Goal: Browse casually: Explore the website without a specific task or goal

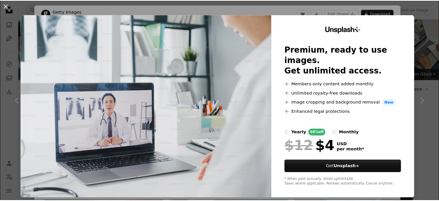
scroll to position [96, 0]
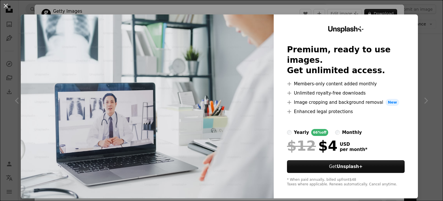
click at [428, 61] on div "An X shape Unsplash+ Premium, ready to use images. Get unlimited access. A plus…" at bounding box center [221, 100] width 443 height 201
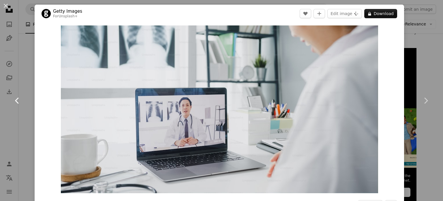
click at [21, 106] on link "Chevron left" at bounding box center [17, 100] width 35 height 55
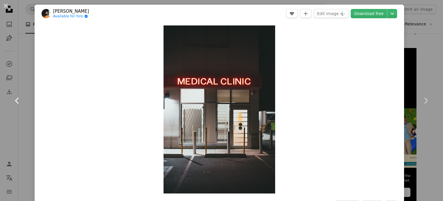
click at [19, 103] on icon "Chevron left" at bounding box center [17, 100] width 9 height 9
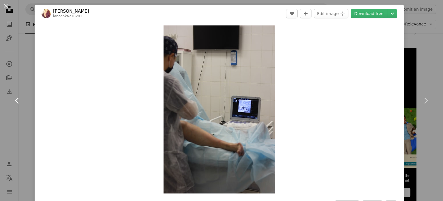
click at [19, 103] on icon "Chevron left" at bounding box center [17, 100] width 9 height 9
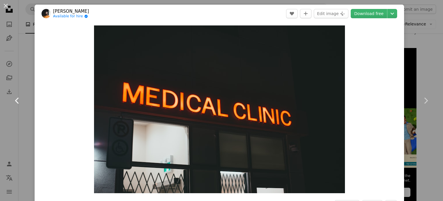
click at [19, 103] on icon "Chevron left" at bounding box center [17, 100] width 9 height 9
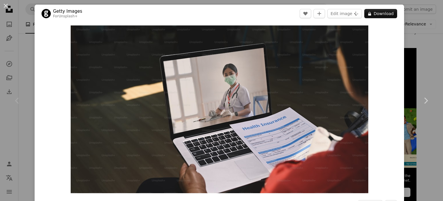
click at [19, 103] on icon "Chevron left" at bounding box center [17, 100] width 9 height 9
click at [425, 101] on icon at bounding box center [427, 100] width 4 height 6
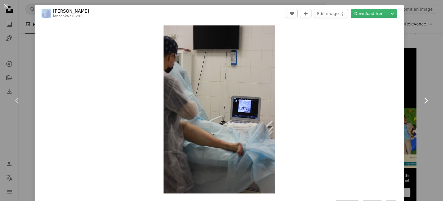
click at [425, 101] on icon at bounding box center [427, 100] width 4 height 6
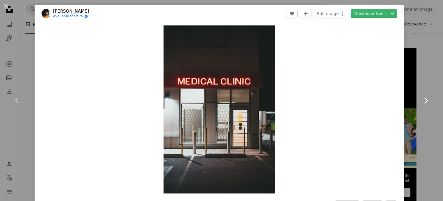
click at [425, 101] on icon at bounding box center [427, 100] width 4 height 6
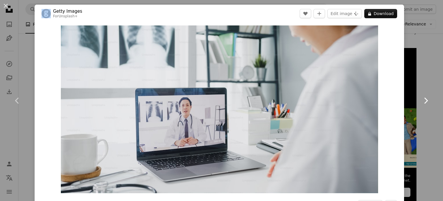
click at [425, 101] on icon at bounding box center [427, 100] width 4 height 6
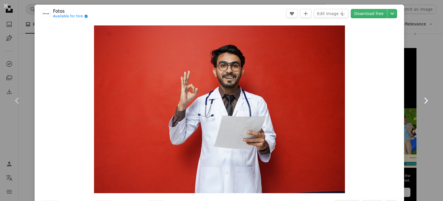
click at [425, 101] on icon at bounding box center [427, 100] width 4 height 6
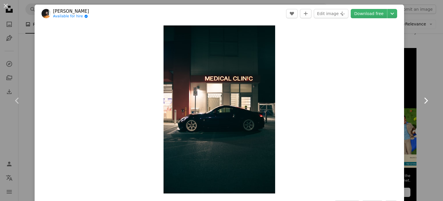
click at [425, 101] on icon at bounding box center [427, 100] width 4 height 6
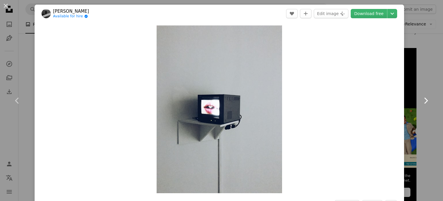
click at [425, 101] on icon at bounding box center [427, 100] width 4 height 6
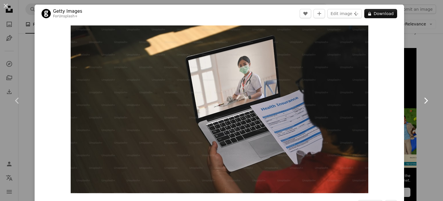
click at [425, 101] on icon at bounding box center [427, 100] width 4 height 6
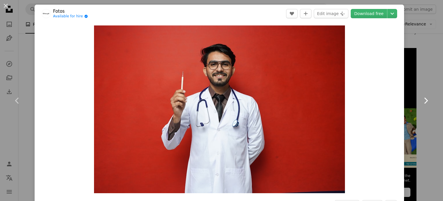
click at [425, 101] on icon at bounding box center [427, 100] width 4 height 6
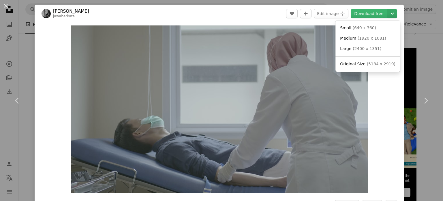
click at [389, 10] on button "Chevron down" at bounding box center [393, 13] width 10 height 9
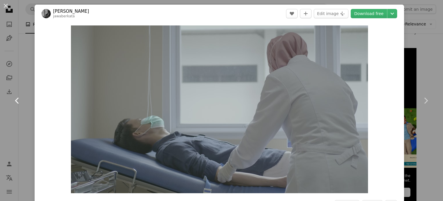
click at [20, 99] on icon "Chevron left" at bounding box center [17, 100] width 9 height 9
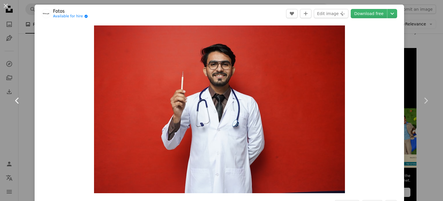
click at [20, 99] on icon "Chevron left" at bounding box center [17, 100] width 9 height 9
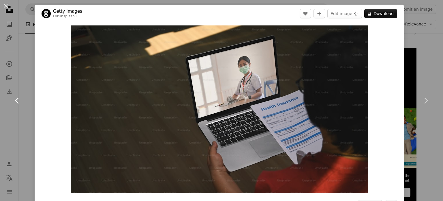
click at [20, 98] on icon "Chevron left" at bounding box center [17, 100] width 9 height 9
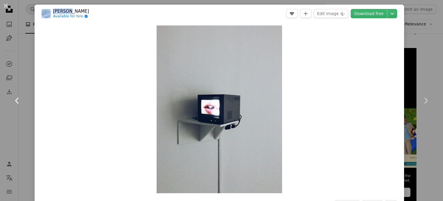
click at [20, 98] on icon "Chevron left" at bounding box center [17, 100] width 9 height 9
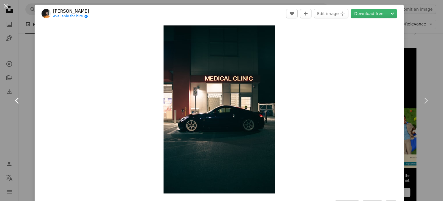
click at [20, 98] on icon "Chevron left" at bounding box center [17, 100] width 9 height 9
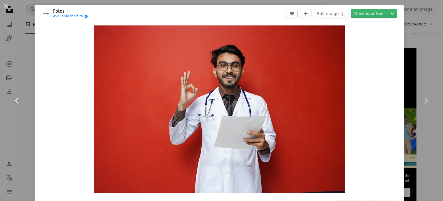
click at [20, 98] on icon "Chevron left" at bounding box center [17, 100] width 9 height 9
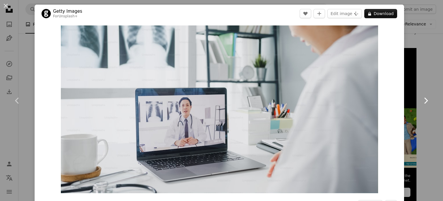
click at [413, 77] on link "Chevron right" at bounding box center [426, 100] width 35 height 55
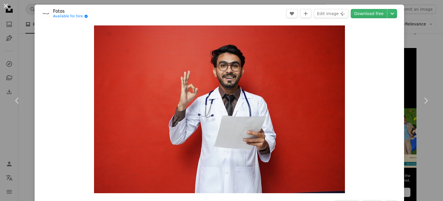
click at [8, 7] on button "An X shape" at bounding box center [5, 5] width 7 height 7
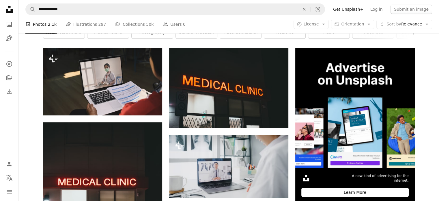
click at [10, 8] on icon "Unsplash logo Unsplash Home" at bounding box center [9, 9] width 12 height 12
